Goal: Task Accomplishment & Management: Manage account settings

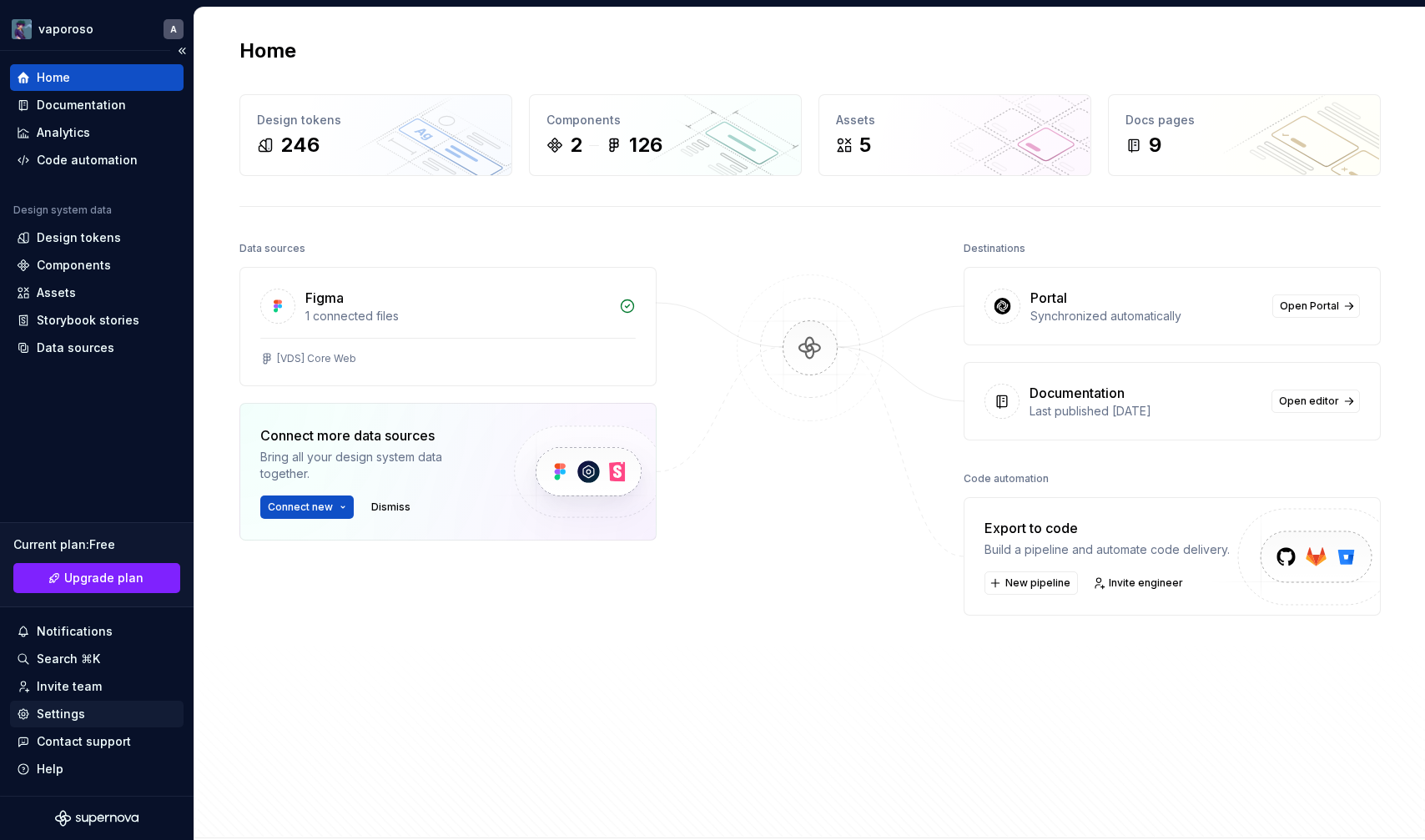
click at [92, 714] on div "Settings" at bounding box center [96, 714] width 160 height 17
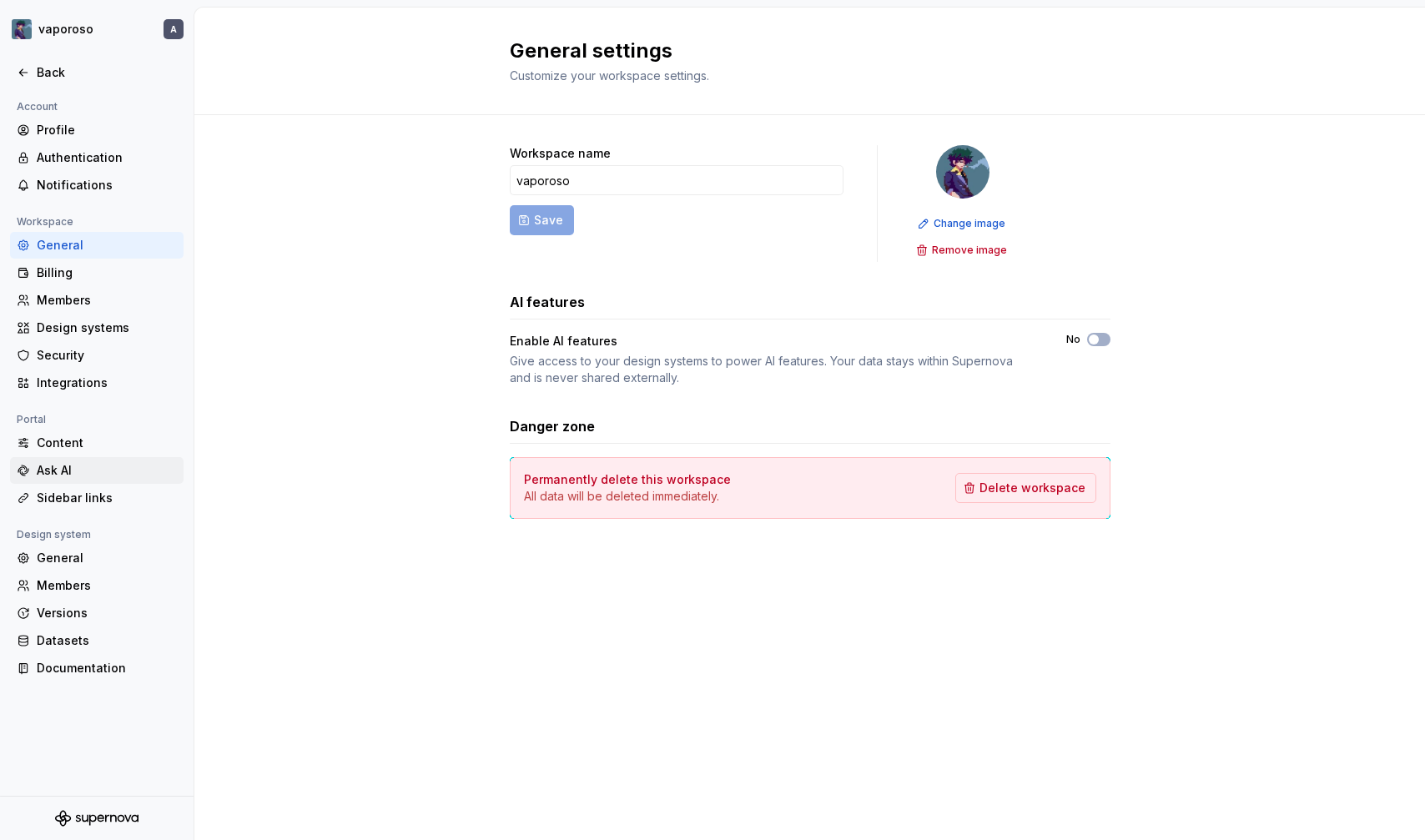
click at [68, 464] on div "Ask AI" at bounding box center [107, 470] width 140 height 17
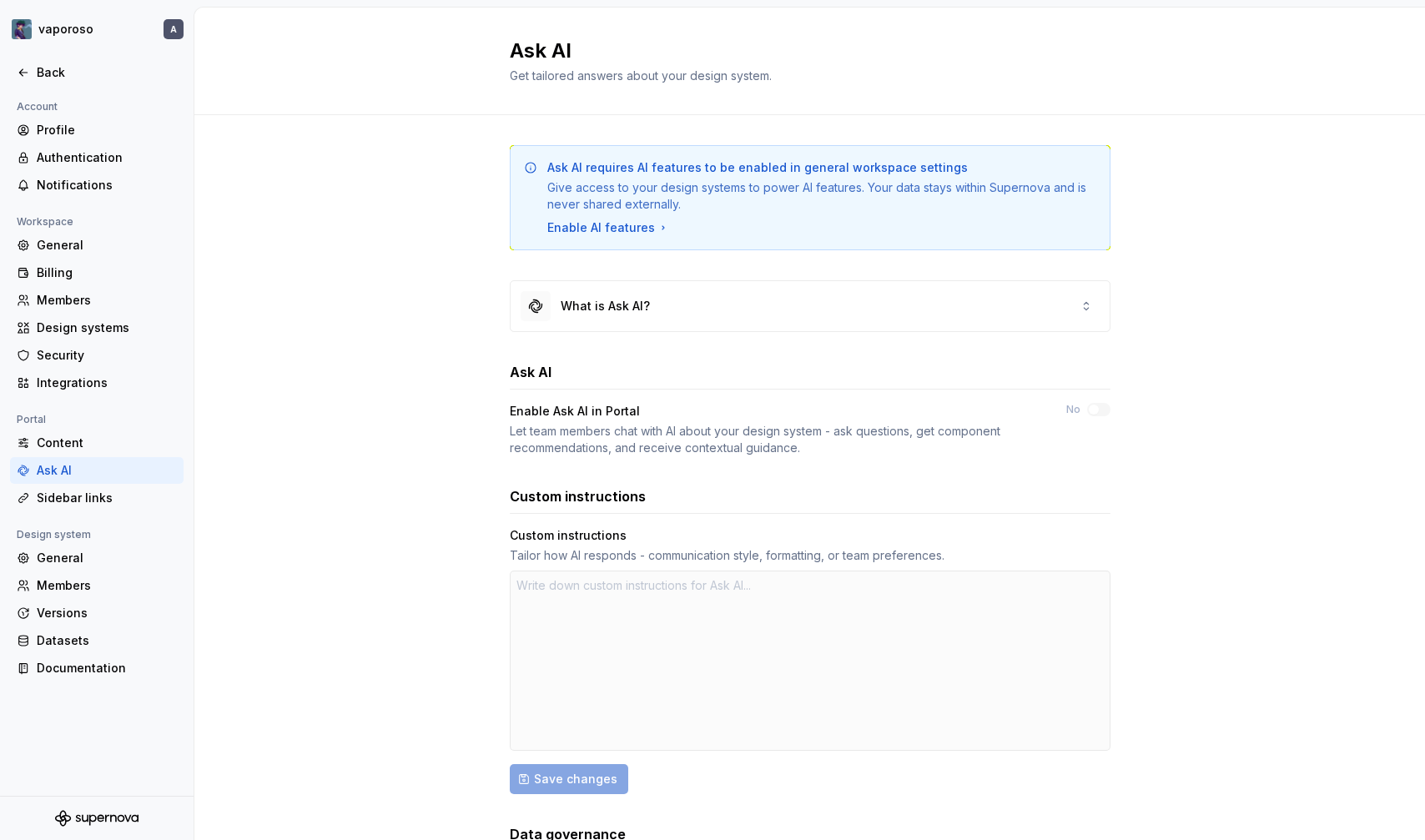
scroll to position [125, 0]
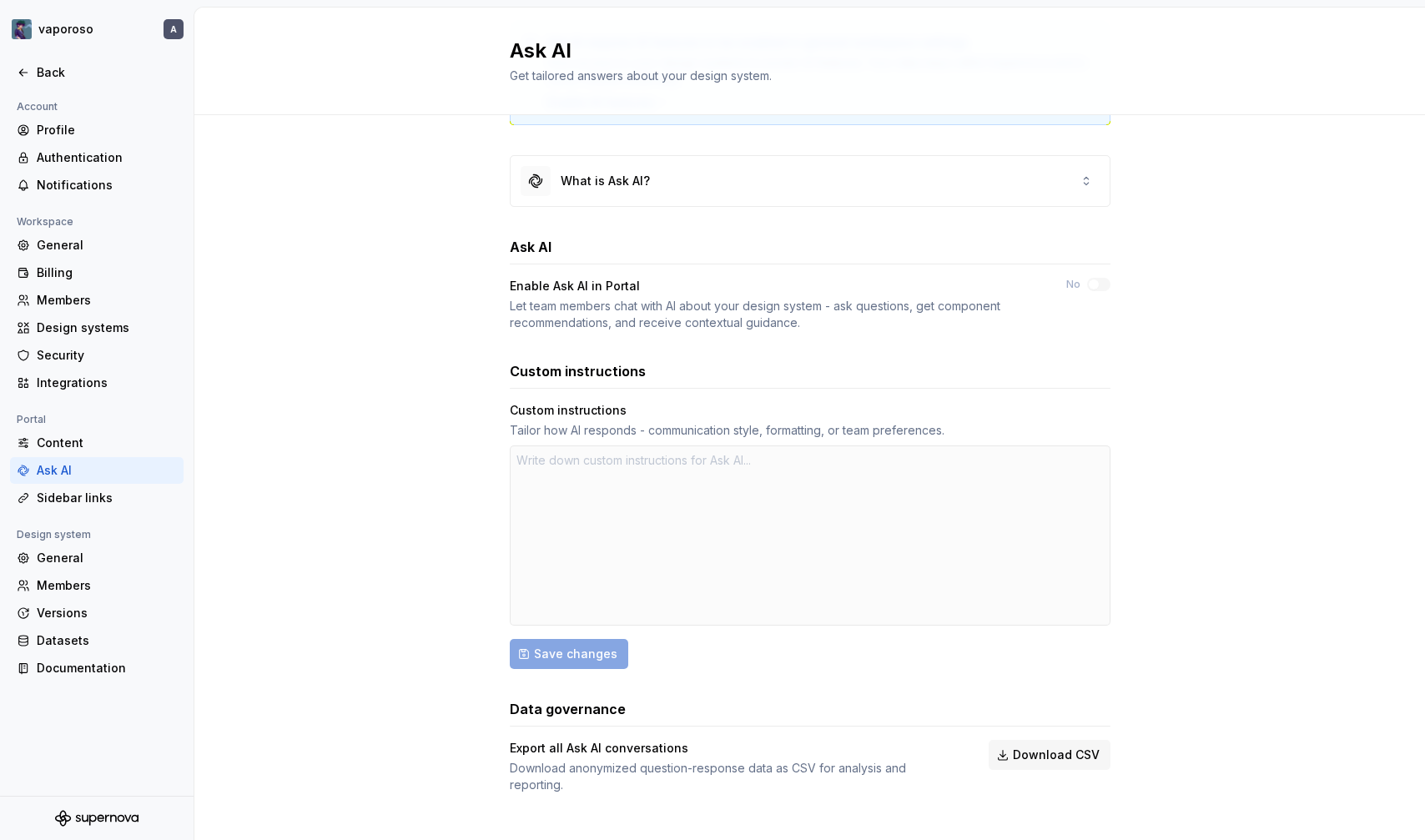
type textarea "*"
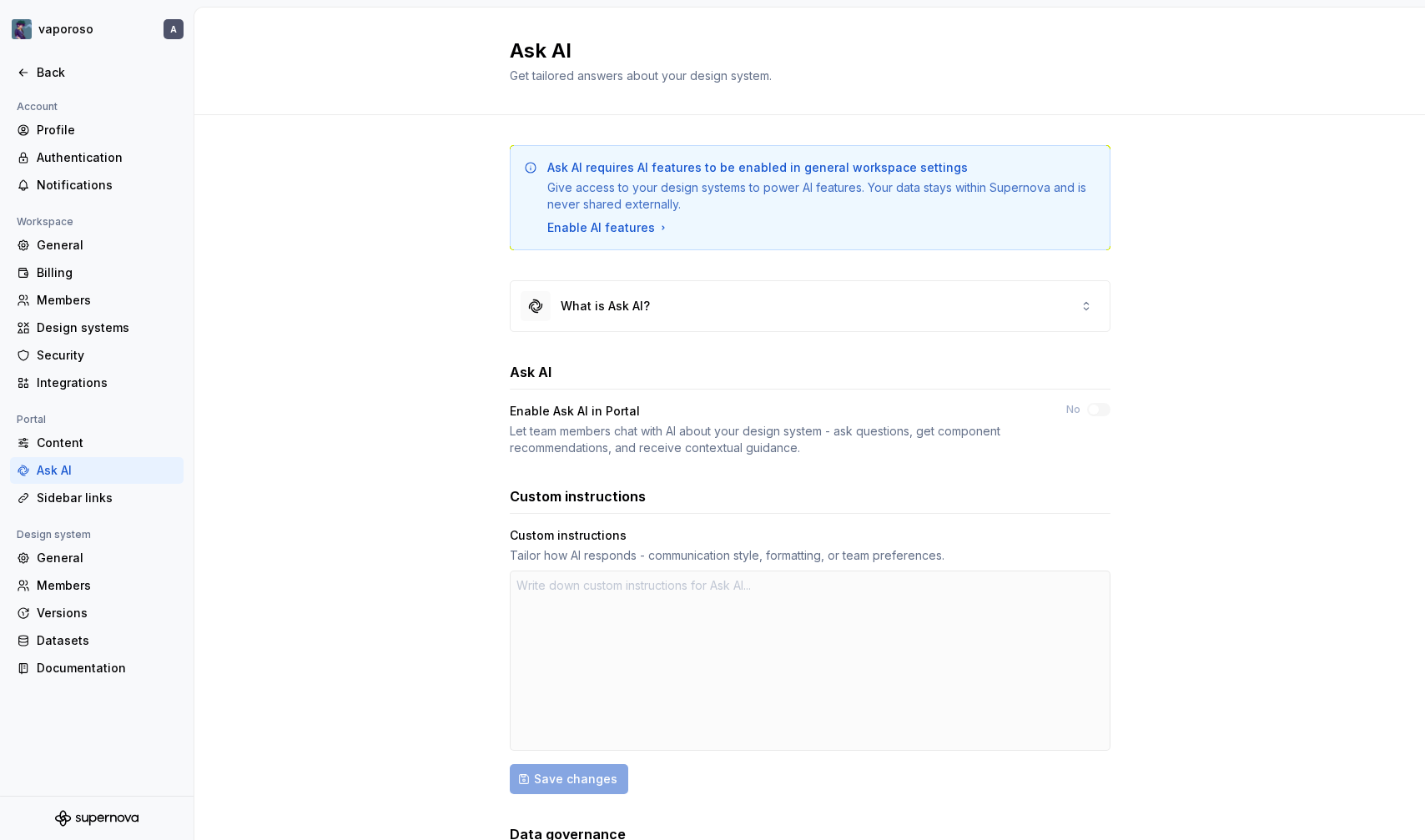
click at [463, 403] on div "Ask AI requires AI features to be enabled in general workspace settings Give ac…" at bounding box center [810, 548] width 1230 height 867
click at [129, 556] on div "General" at bounding box center [107, 558] width 140 height 17
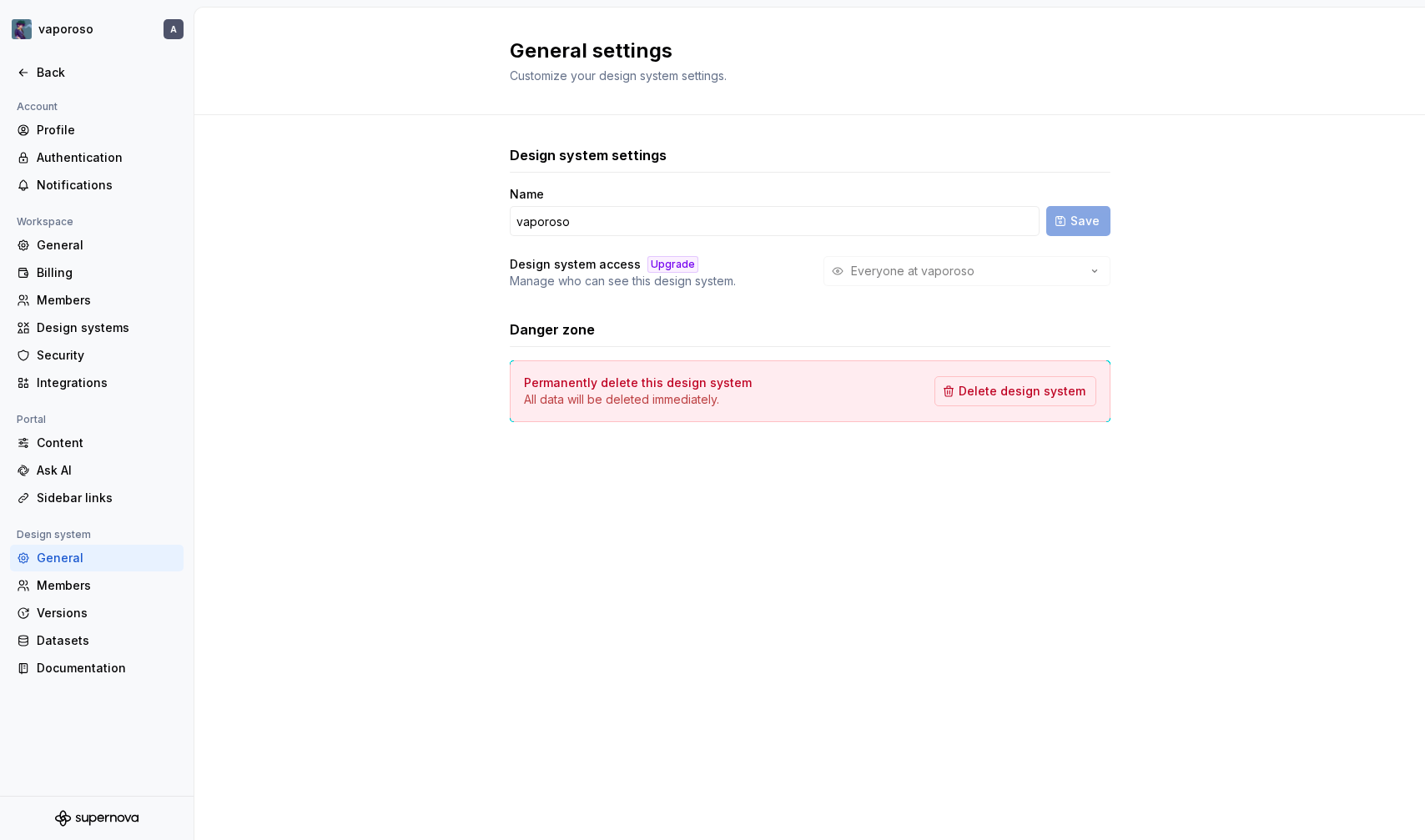
click at [69, 424] on div "Portal" at bounding box center [96, 420] width 174 height 20
click at [69, 439] on div "Content" at bounding box center [107, 442] width 140 height 17
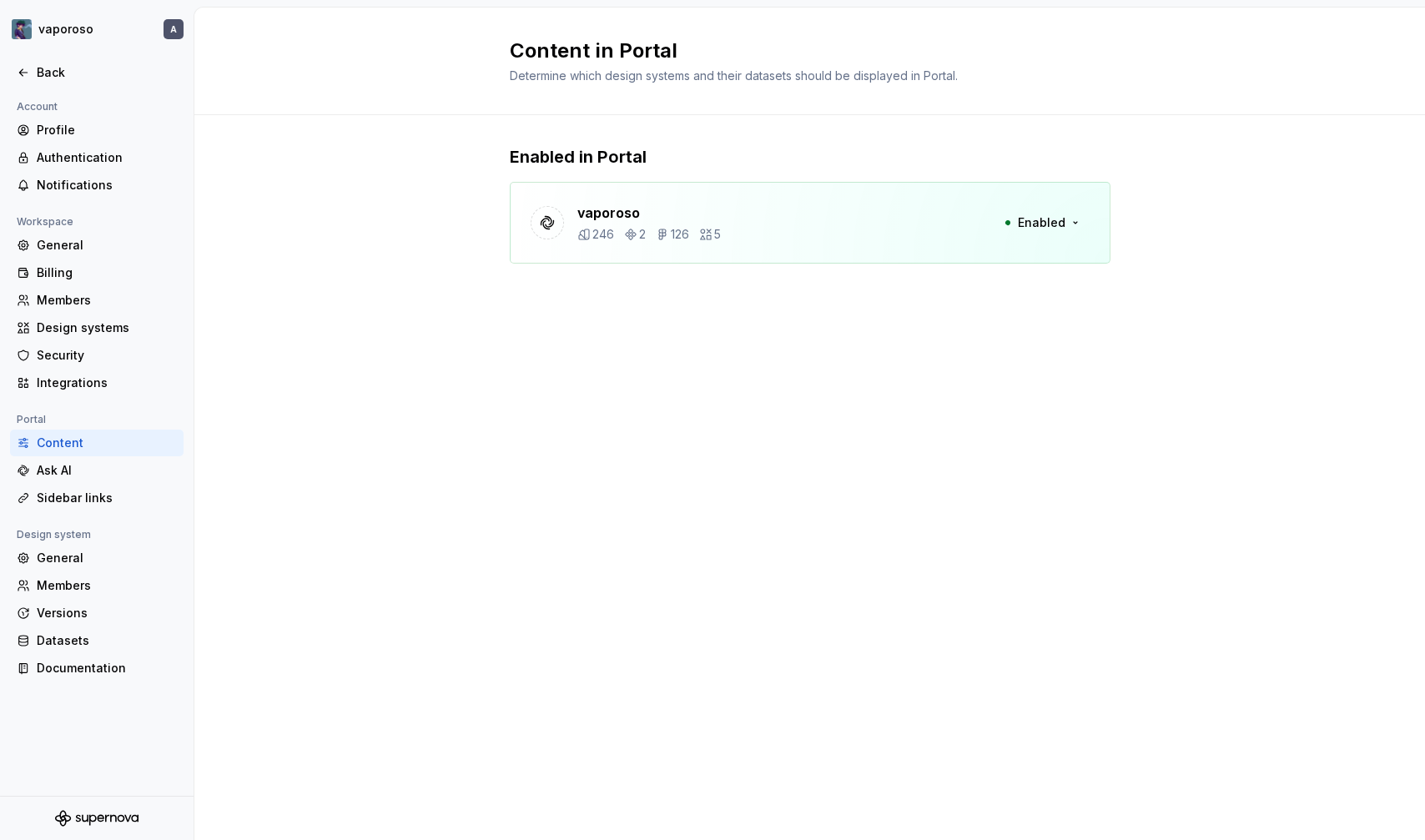
click at [327, 331] on div "Content in Portal Determine which design systems and their datasets should be d…" at bounding box center [810, 423] width 1230 height 833
click at [62, 69] on div "Back" at bounding box center [107, 73] width 140 height 17
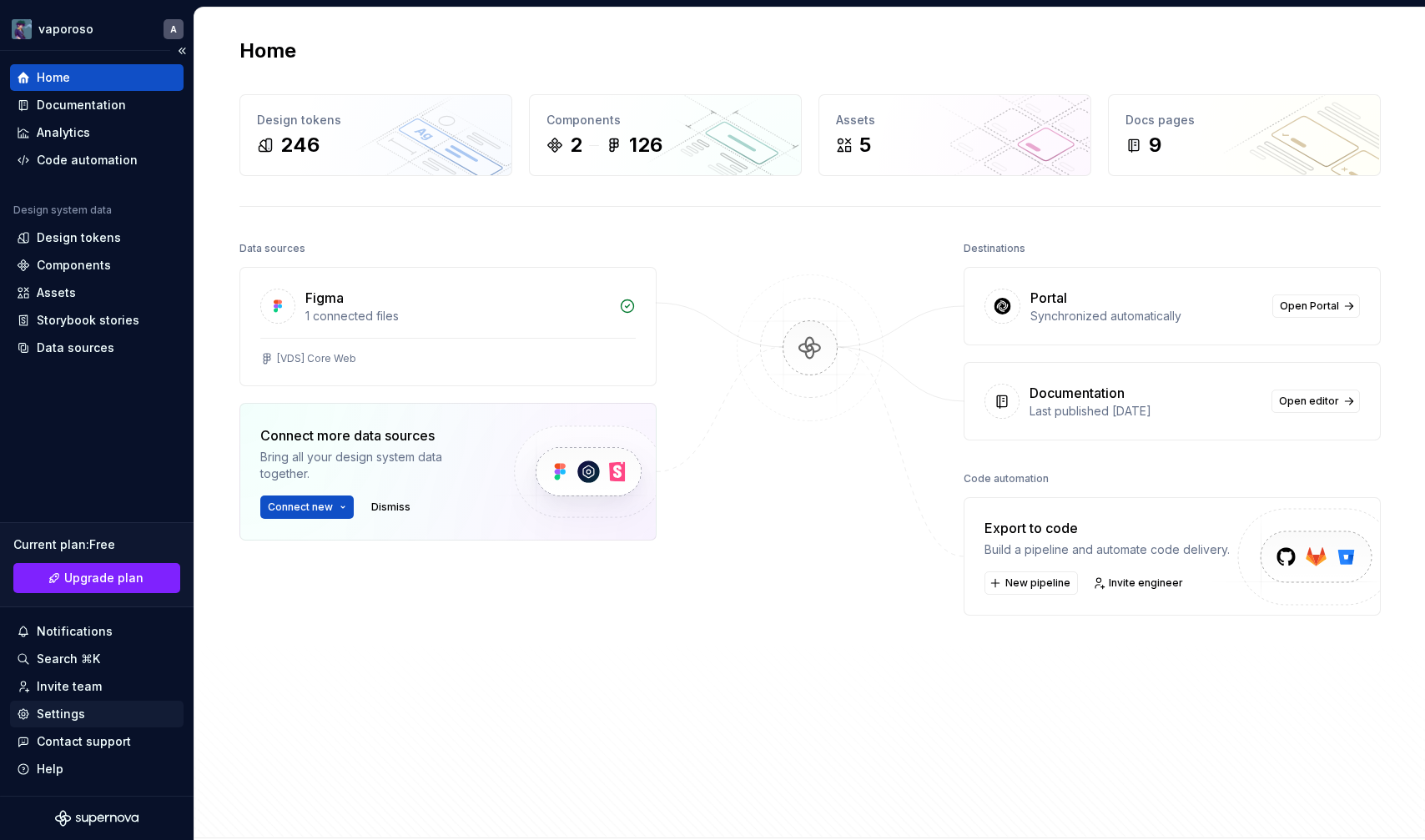
click at [62, 721] on div "Settings" at bounding box center [61, 714] width 49 height 17
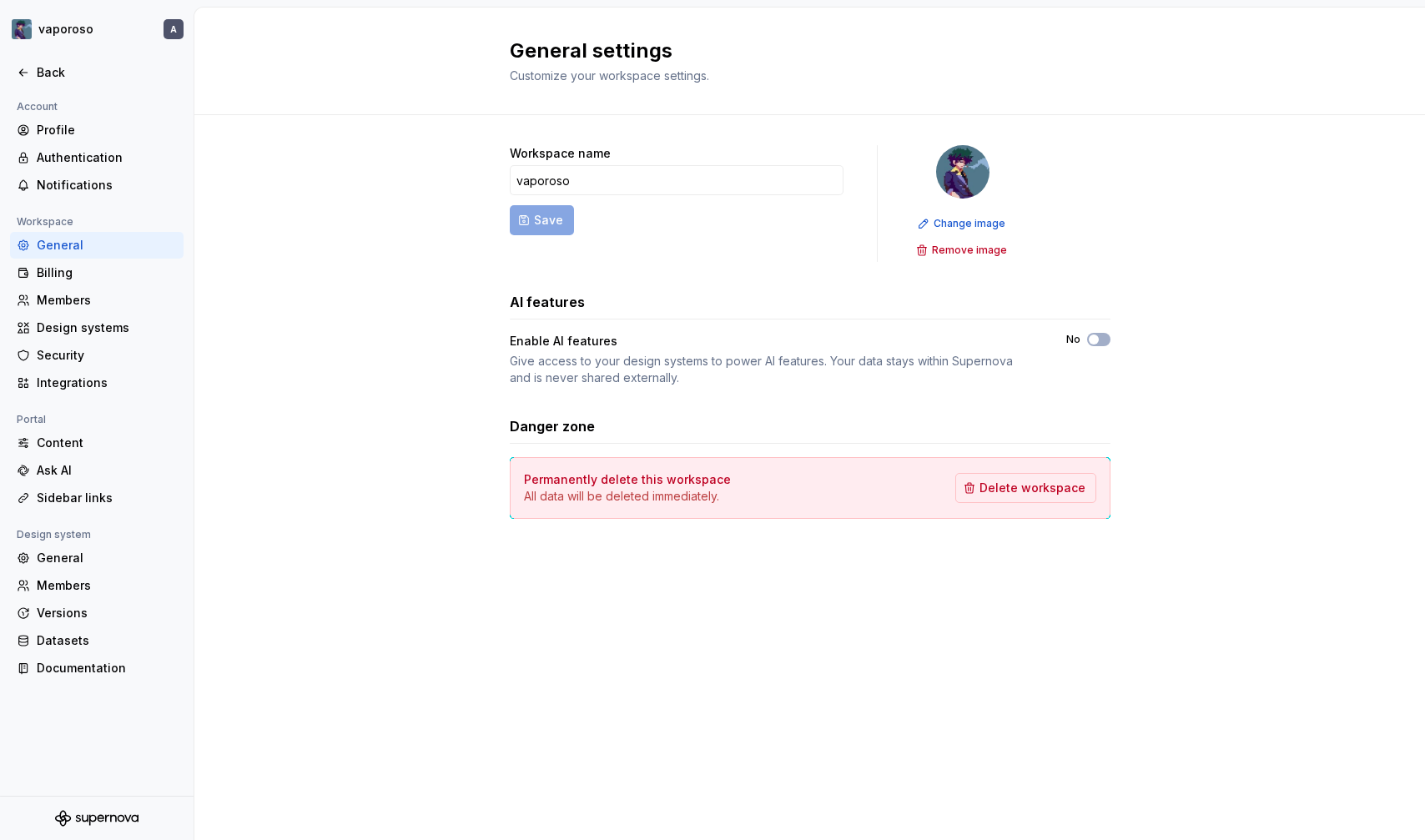
click at [332, 218] on div "Workspace name vaporoso Save Change image Remove image AI features Enable AI fe…" at bounding box center [810, 348] width 1230 height 467
click at [277, 162] on div "Workspace name vaporoso Save Change image Remove image AI features Enable AI fe…" at bounding box center [810, 348] width 1230 height 467
click at [279, 184] on div "Workspace name vaporoso Save Change image Remove image AI features Enable AI fe…" at bounding box center [810, 348] width 1230 height 467
click at [340, 214] on div "Workspace name vaporoso Save Change image Remove image AI features Enable AI fe…" at bounding box center [810, 348] width 1230 height 467
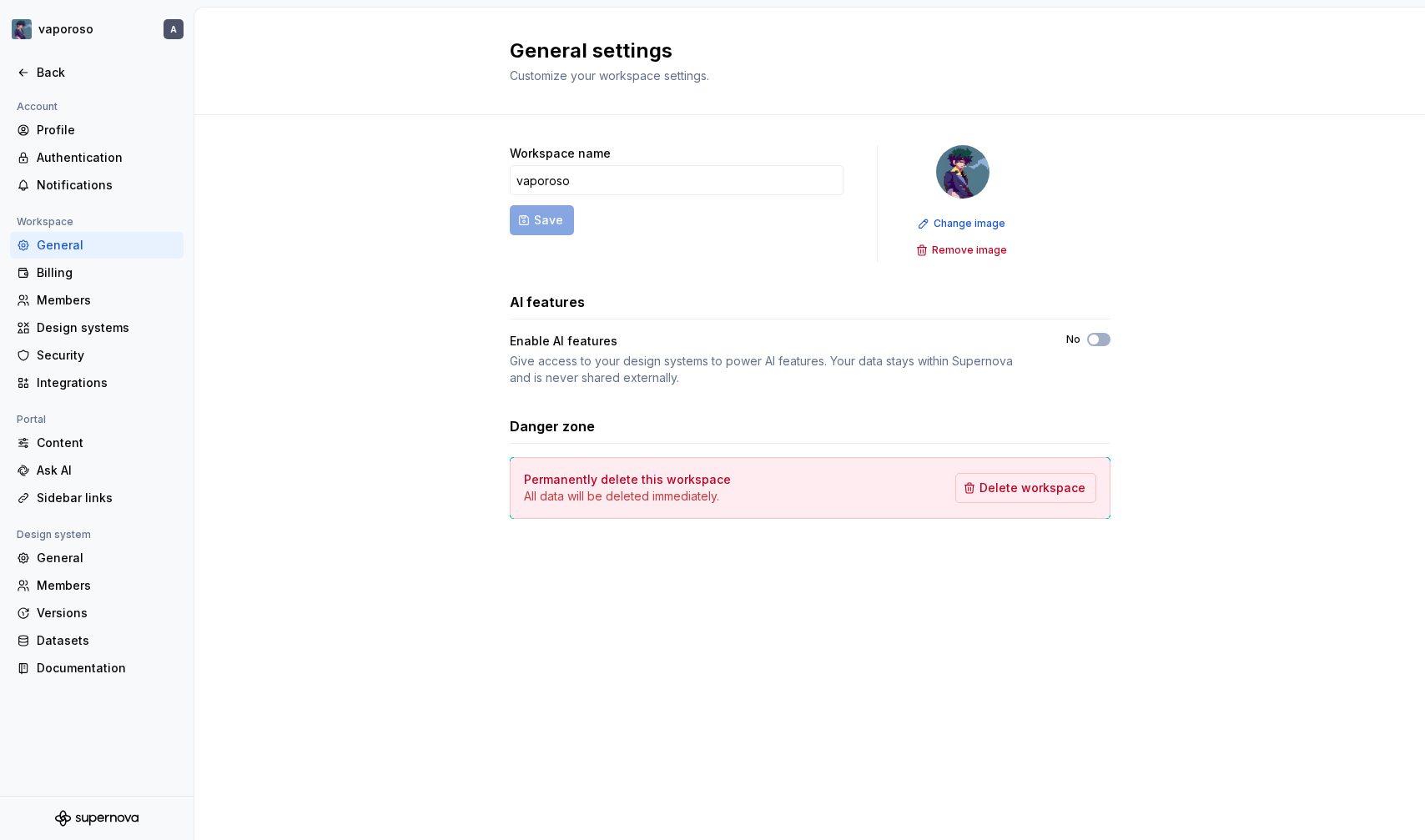
click at [611, 719] on div "General settings Customize your workspace settings. Workspace name vaporoso Sav…" at bounding box center [810, 423] width 1230 height 833
click at [591, 684] on div "General settings Customize your workspace settings. Workspace name vaporoso Sav…" at bounding box center [810, 423] width 1230 height 833
click at [594, 721] on div "General settings Customize your workspace settings. Workspace name vaporoso Sav…" at bounding box center [810, 423] width 1230 height 833
click at [595, 720] on div "General settings Customize your workspace settings. Workspace name vaporoso Sav…" at bounding box center [810, 423] width 1230 height 833
click at [441, 615] on div "General settings Customize your workspace settings. Workspace name vaporoso Sav…" at bounding box center [810, 423] width 1230 height 833
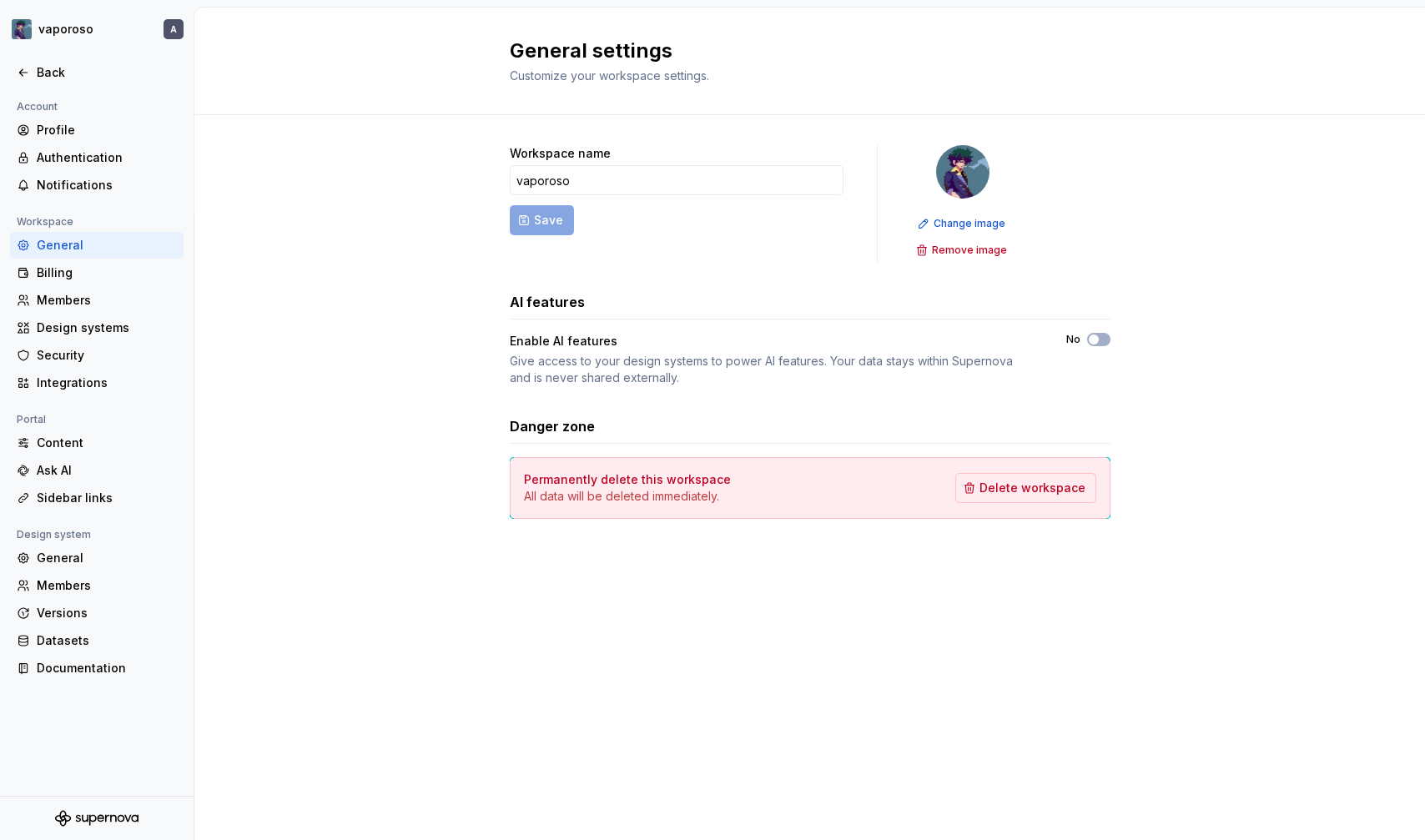
click at [778, 656] on div "General settings Customize your workspace settings. Workspace name vaporoso Sav…" at bounding box center [810, 423] width 1230 height 833
click at [303, 445] on div "Workspace name vaporoso Save Change image Remove image AI features Enable AI fe…" at bounding box center [810, 348] width 1230 height 467
click at [68, 85] on div "vaporoso A Back Account Profile Authentication Notifications Workspace General …" at bounding box center [96, 423] width 194 height 834
click at [67, 61] on div "Back" at bounding box center [96, 73] width 174 height 27
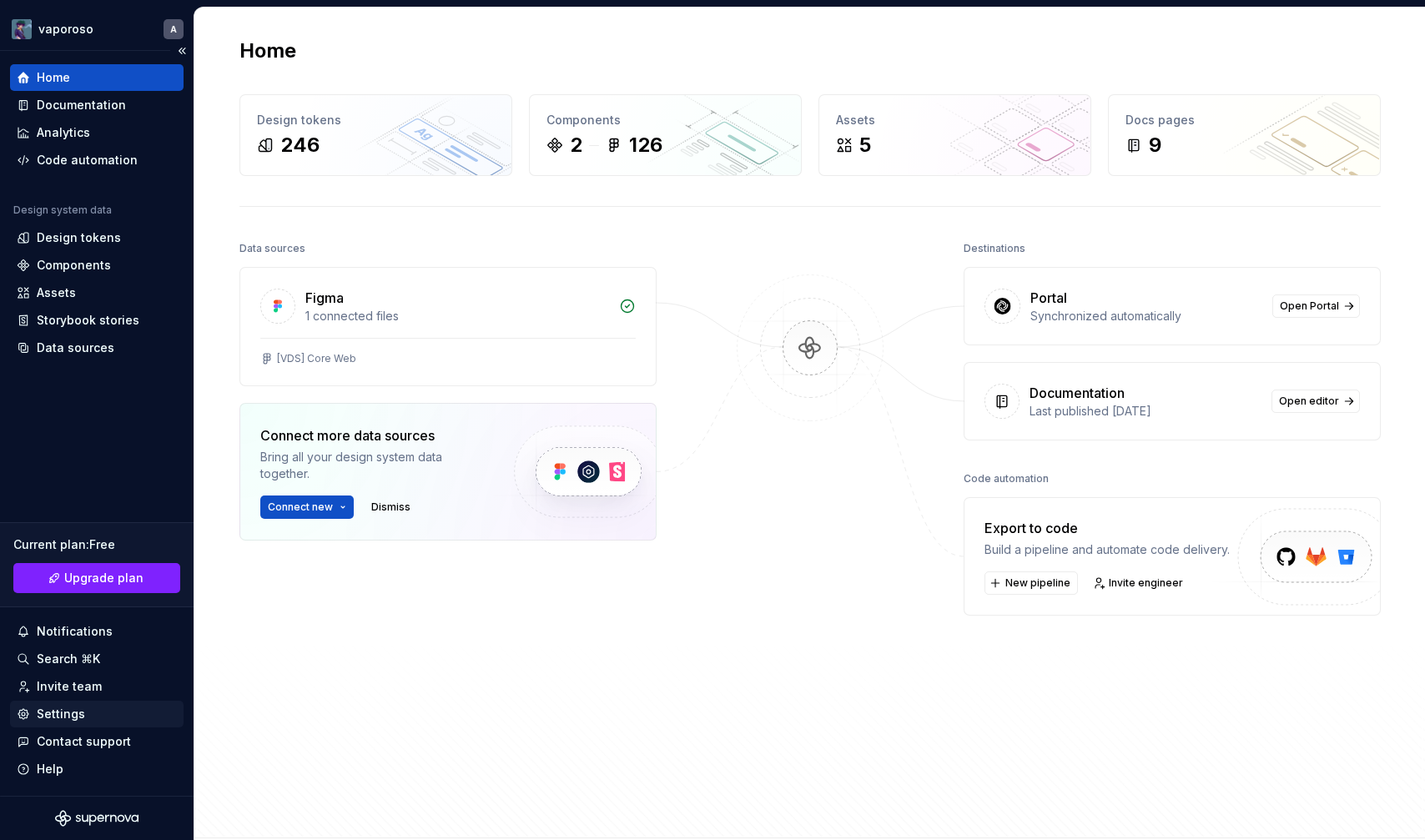
click at [101, 715] on div "Settings" at bounding box center [96, 714] width 160 height 17
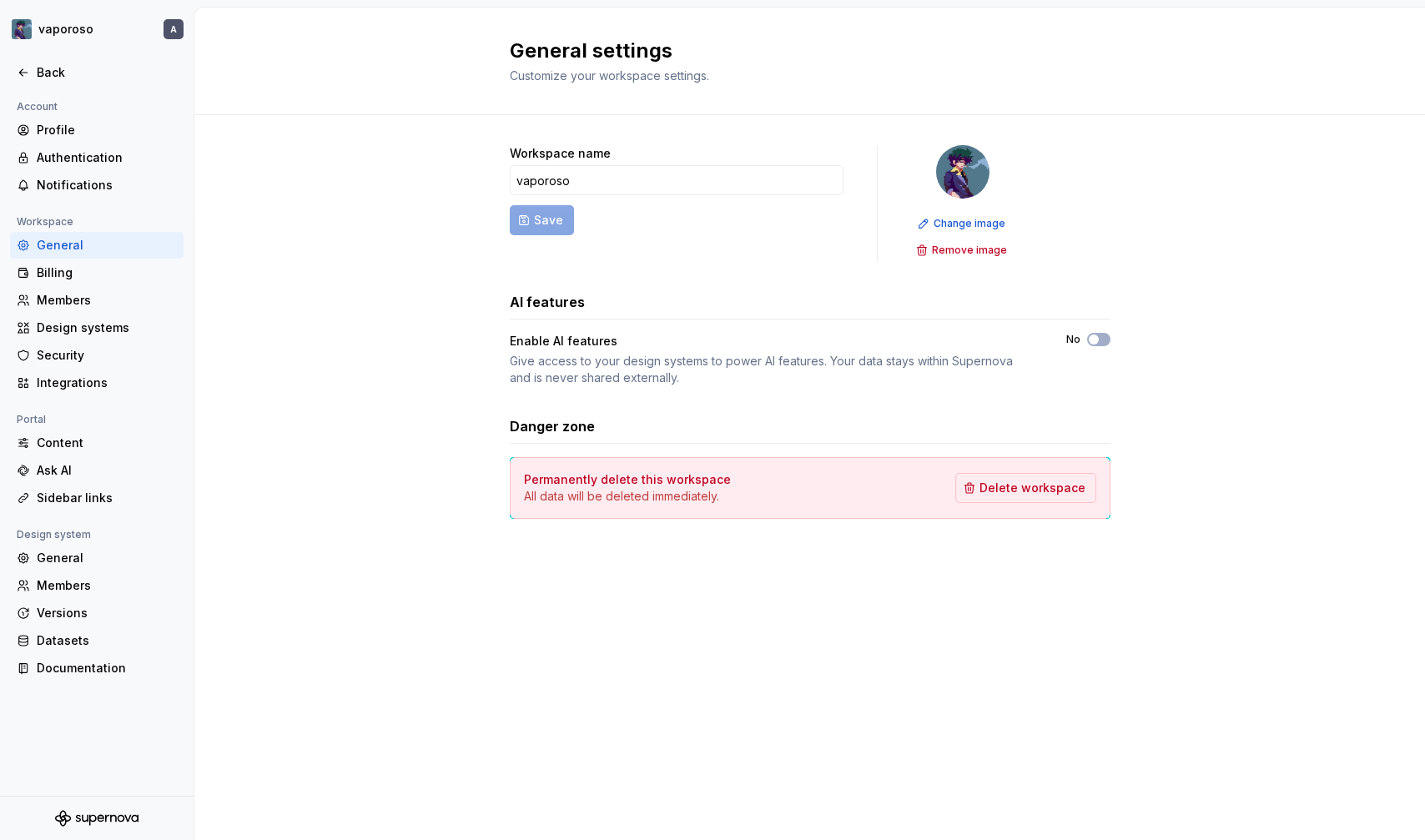
click at [532, 680] on div "General settings Customize your workspace settings. Workspace name vaporoso Sav…" at bounding box center [810, 423] width 1230 height 833
click at [530, 665] on div "General settings Customize your workspace settings. Workspace name vaporoso Sav…" at bounding box center [810, 423] width 1230 height 833
click at [282, 187] on div "Workspace name vaporoso Save Change image Remove image AI features Enable AI fe…" at bounding box center [810, 348] width 1230 height 467
click at [392, 408] on div "Workspace name vaporoso Save Change image Remove image AI features Enable AI fe…" at bounding box center [810, 348] width 1230 height 467
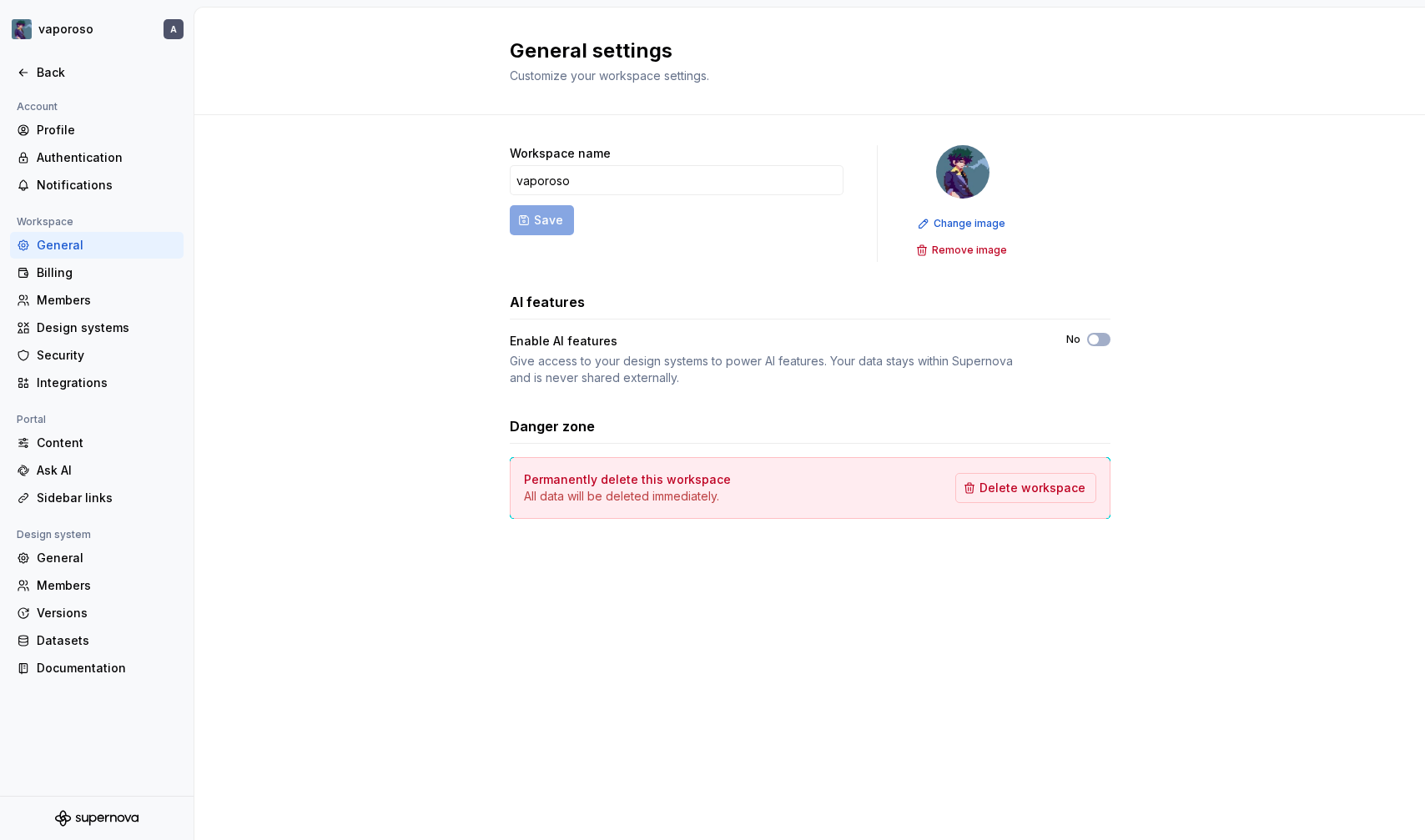
click at [392, 408] on div "Workspace name vaporoso Save Change image Remove image AI features Enable AI fe…" at bounding box center [810, 348] width 1230 height 467
click at [660, 754] on div "General settings Customize your workspace settings. Workspace name vaporoso Sav…" at bounding box center [810, 423] width 1230 height 833
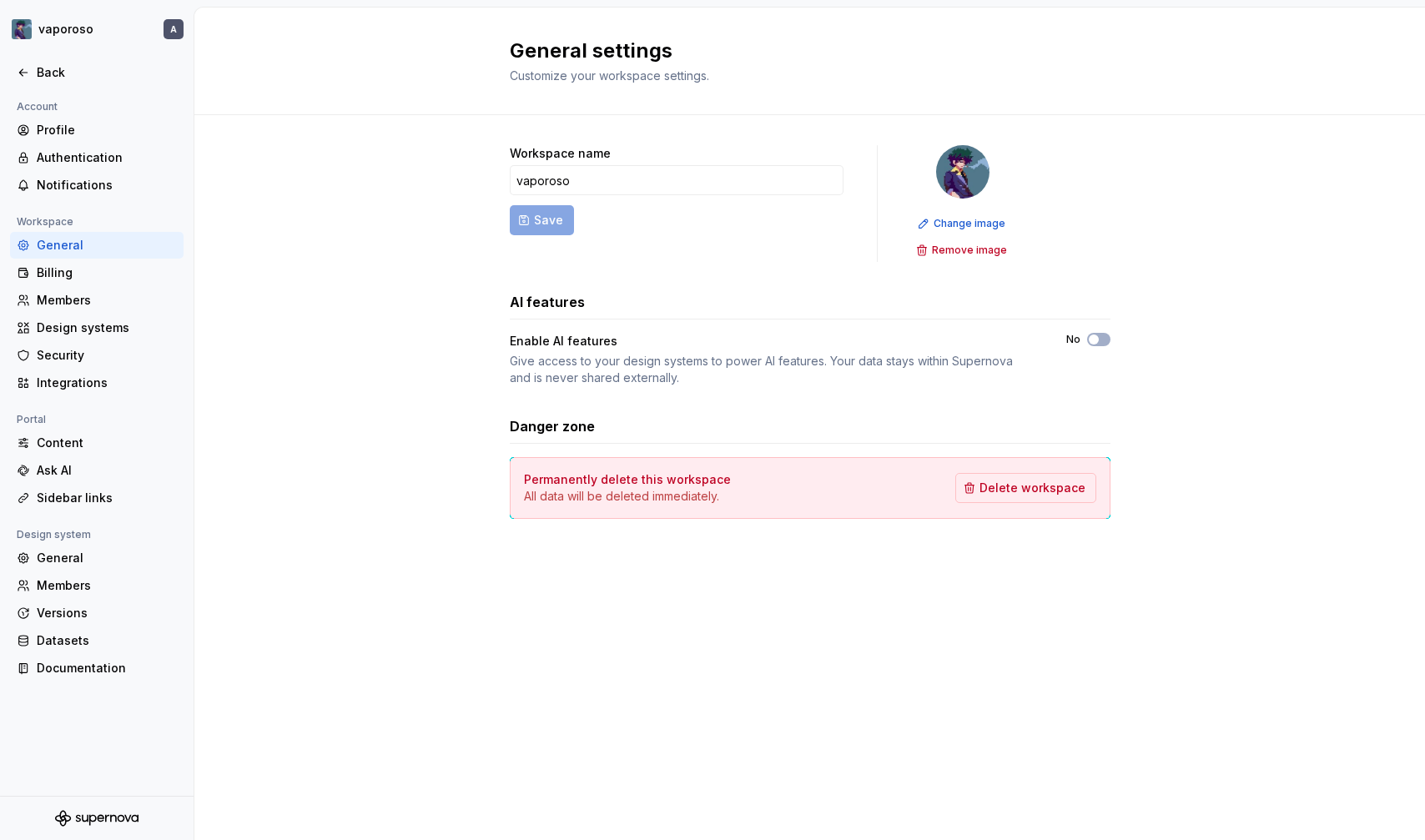
click at [655, 761] on div "General settings Customize your workspace settings. Workspace name vaporoso Sav…" at bounding box center [810, 423] width 1230 height 833
click at [653, 758] on div "General settings Customize your workspace settings. Workspace name vaporoso Sav…" at bounding box center [810, 423] width 1230 height 833
click at [662, 696] on div "General settings Customize your workspace settings. Workspace name vaporoso Sav…" at bounding box center [810, 423] width 1230 height 833
click at [686, 695] on div "General settings Customize your workspace settings. Workspace name vaporoso Sav…" at bounding box center [810, 423] width 1230 height 833
click at [72, 75] on div "Back" at bounding box center [107, 73] width 140 height 17
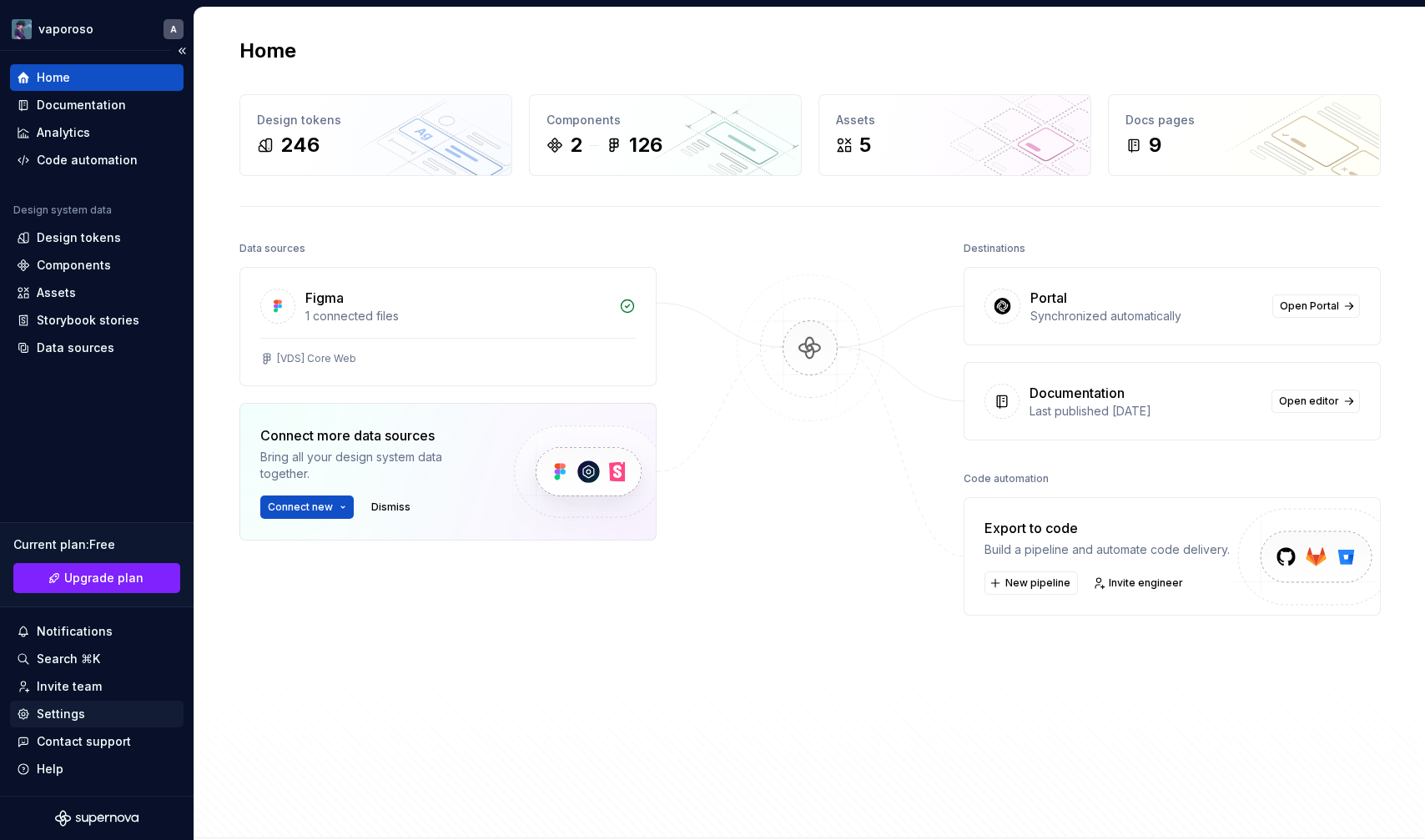
click at [107, 704] on div "Settings" at bounding box center [96, 713] width 174 height 27
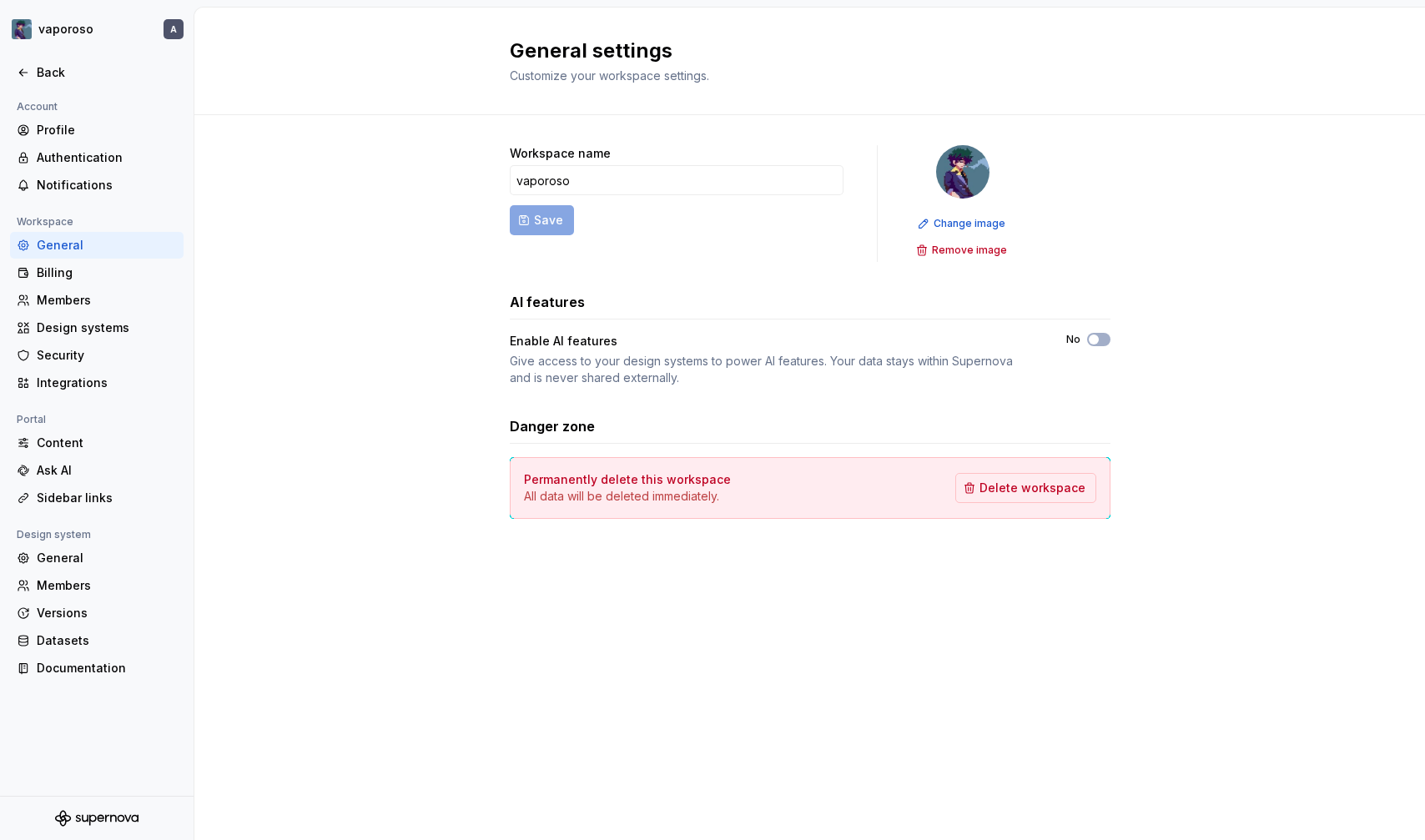
click at [706, 701] on div "General settings Customize your workspace settings. Workspace name vaporoso Sav…" at bounding box center [810, 423] width 1230 height 833
click at [712, 704] on div "General settings Customize your workspace settings. Workspace name vaporoso Sav…" at bounding box center [810, 423] width 1230 height 833
